Goal: Complete application form: Complete application form

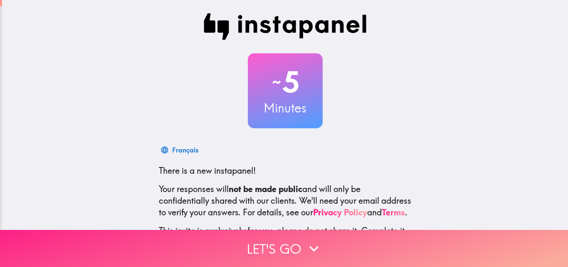
click at [263, 244] on button "Let's go" at bounding box center [284, 248] width 568 height 37
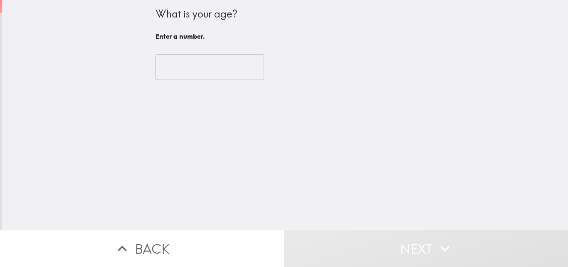
click at [199, 66] on input "number" at bounding box center [210, 67] width 109 height 26
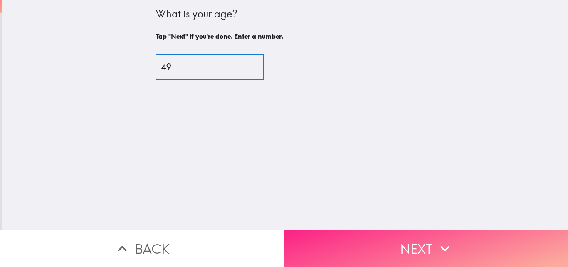
type input "49"
click at [387, 236] on button "Next" at bounding box center [426, 248] width 284 height 37
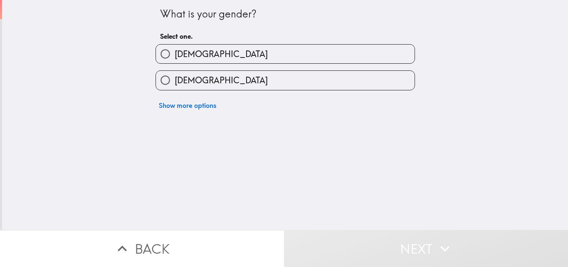
click at [238, 42] on div "[DEMOGRAPHIC_DATA]" at bounding box center [282, 50] width 266 height 26
click at [239, 52] on label "[DEMOGRAPHIC_DATA]" at bounding box center [285, 54] width 259 height 19
click at [175, 52] on input "[DEMOGRAPHIC_DATA]" at bounding box center [165, 54] width 19 height 19
radio input "true"
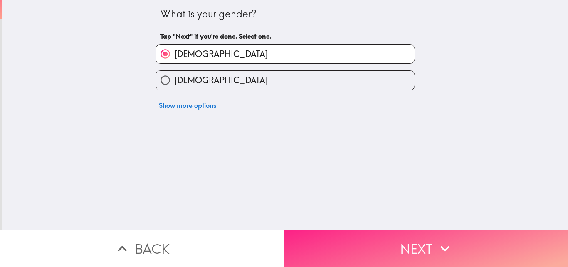
click at [426, 236] on button "Next" at bounding box center [426, 248] width 284 height 37
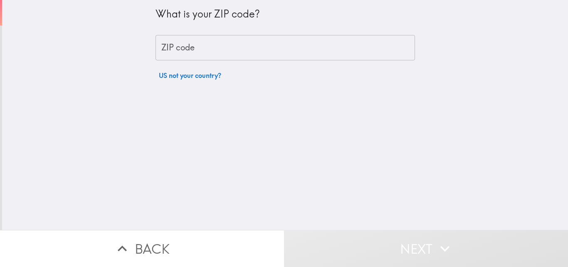
click at [249, 47] on input "ZIP code" at bounding box center [286, 48] width 260 height 26
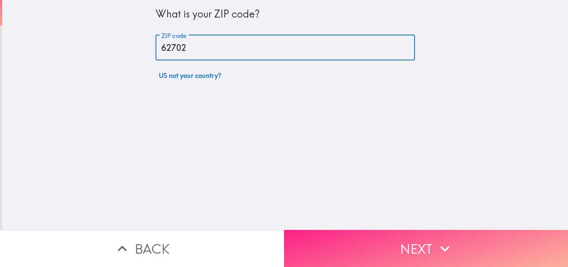
type input "62702"
click at [392, 236] on button "Next" at bounding box center [426, 248] width 284 height 37
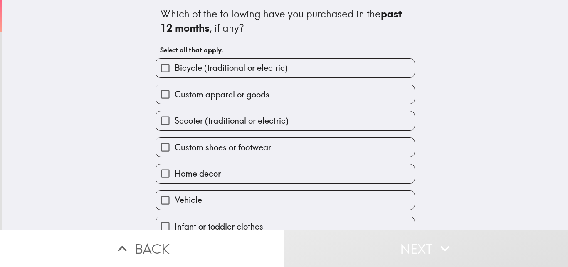
scroll to position [40, 0]
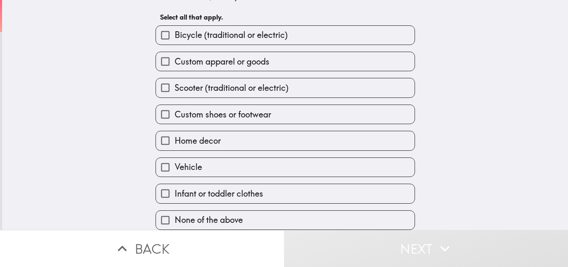
click at [216, 188] on span "Infant or toddler clothes" at bounding box center [219, 194] width 89 height 12
click at [175, 188] on input "Infant or toddler clothes" at bounding box center [165, 193] width 19 height 19
checkbox input "true"
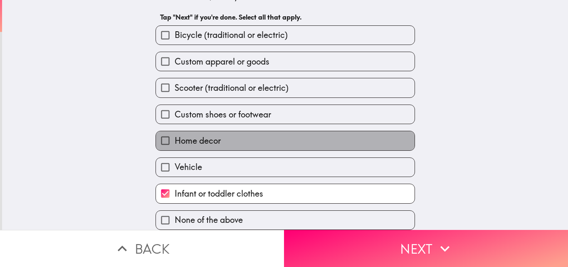
click at [214, 137] on span "Home decor" at bounding box center [198, 141] width 46 height 12
click at [175, 137] on input "Home decor" at bounding box center [165, 140] width 19 height 19
checkbox input "true"
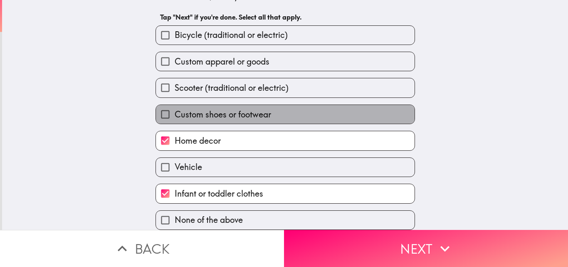
click at [219, 109] on span "Custom shoes or footwear" at bounding box center [223, 115] width 97 height 12
click at [175, 109] on input "Custom shoes or footwear" at bounding box center [165, 114] width 19 height 19
checkbox input "true"
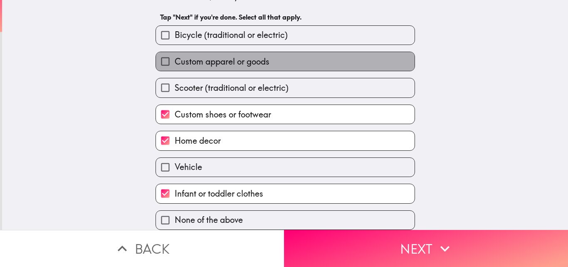
click at [249, 61] on label "Custom apparel or goods" at bounding box center [285, 61] width 259 height 19
click at [175, 61] on input "Custom apparel or goods" at bounding box center [165, 61] width 19 height 19
checkbox input "true"
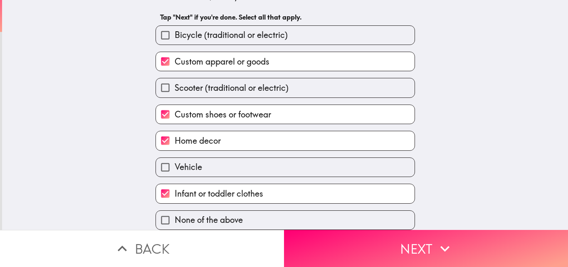
click at [321, 35] on label "Bicycle (traditional or electric)" at bounding box center [285, 35] width 259 height 19
click at [175, 35] on input "Bicycle (traditional or electric)" at bounding box center [165, 35] width 19 height 19
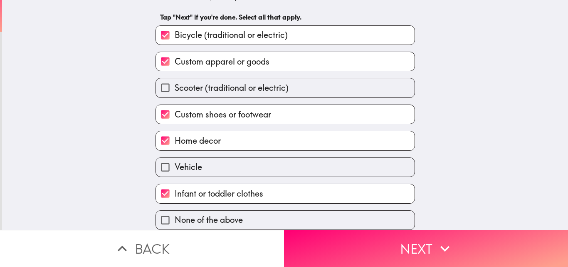
click at [333, 28] on label "Bicycle (traditional or electric)" at bounding box center [285, 35] width 259 height 19
click at [175, 28] on input "Bicycle (traditional or electric)" at bounding box center [165, 35] width 19 height 19
checkbox input "false"
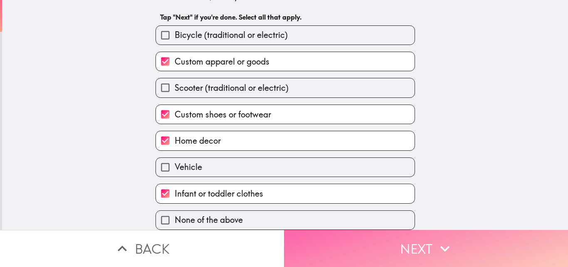
click at [415, 237] on button "Next" at bounding box center [426, 248] width 284 height 37
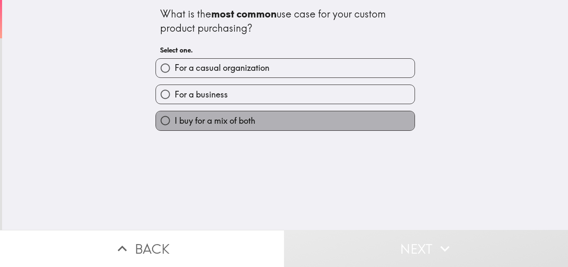
click at [233, 120] on span "I buy for a mix of both" at bounding box center [215, 121] width 81 height 12
click at [175, 120] on input "I buy for a mix of both" at bounding box center [165, 120] width 19 height 19
radio input "true"
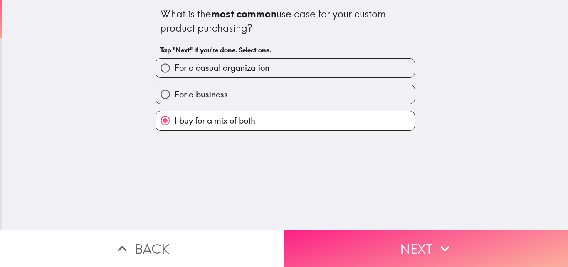
click at [379, 240] on button "Next" at bounding box center [426, 248] width 284 height 37
